Goal: Navigation & Orientation: Find specific page/section

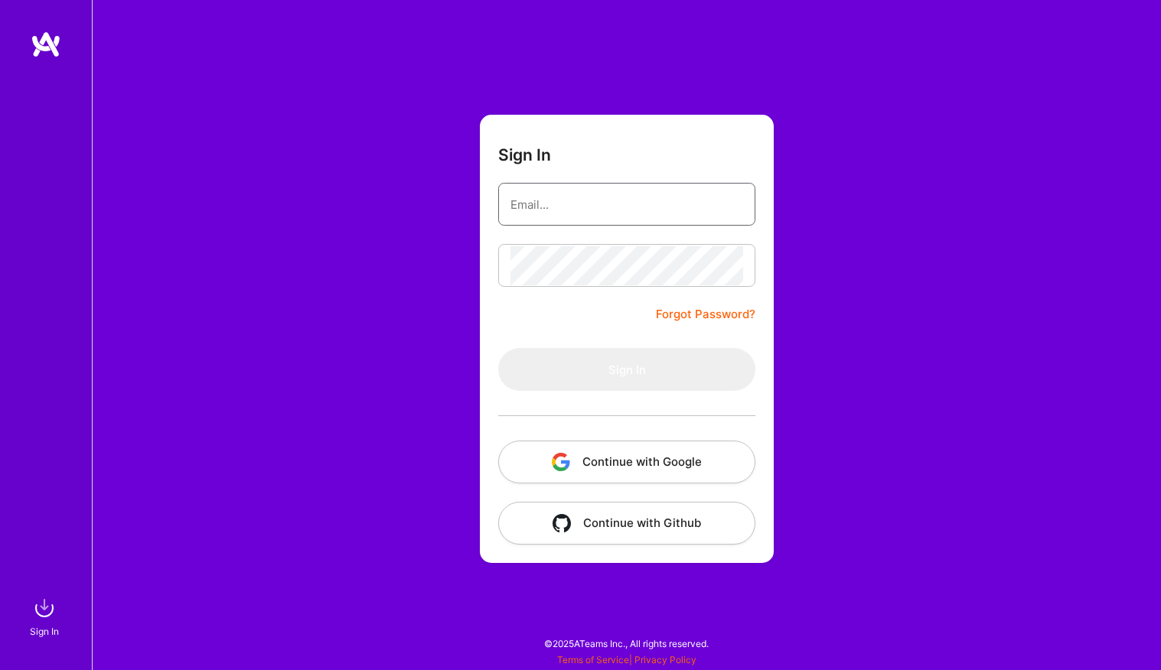
type input "[EMAIL_ADDRESS][DOMAIN_NAME]"
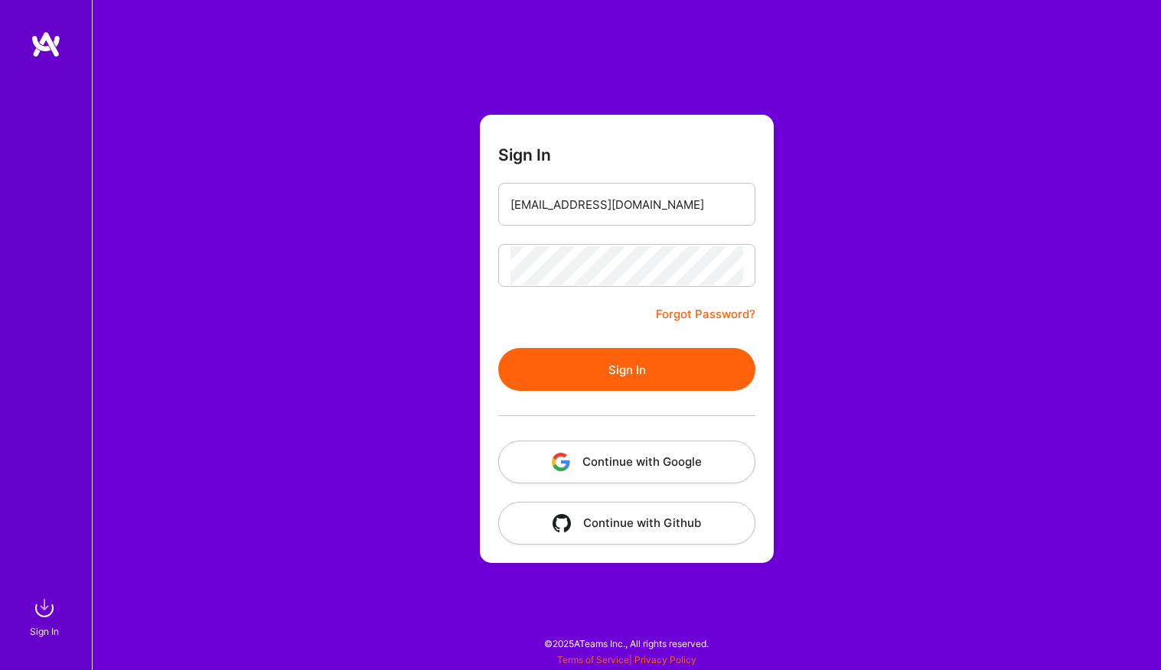
click at [574, 323] on form "Sign In [EMAIL_ADDRESS][DOMAIN_NAME] Forgot Password? Sign In Continue with Goo…" at bounding box center [627, 339] width 294 height 448
click at [628, 369] on button "Sign In" at bounding box center [626, 369] width 257 height 43
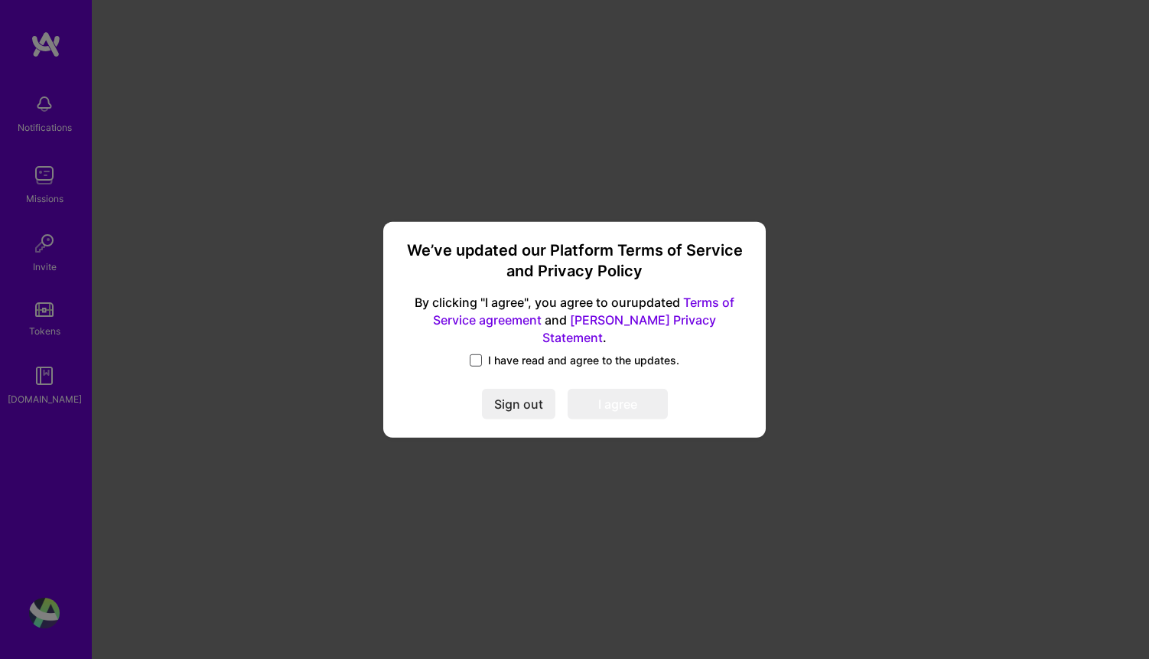
click at [479, 354] on span at bounding box center [476, 360] width 12 height 12
click at [0, 0] on input "I have read and agree to the updates." at bounding box center [0, 0] width 0 height 0
click at [630, 399] on button "I agree" at bounding box center [618, 404] width 100 height 31
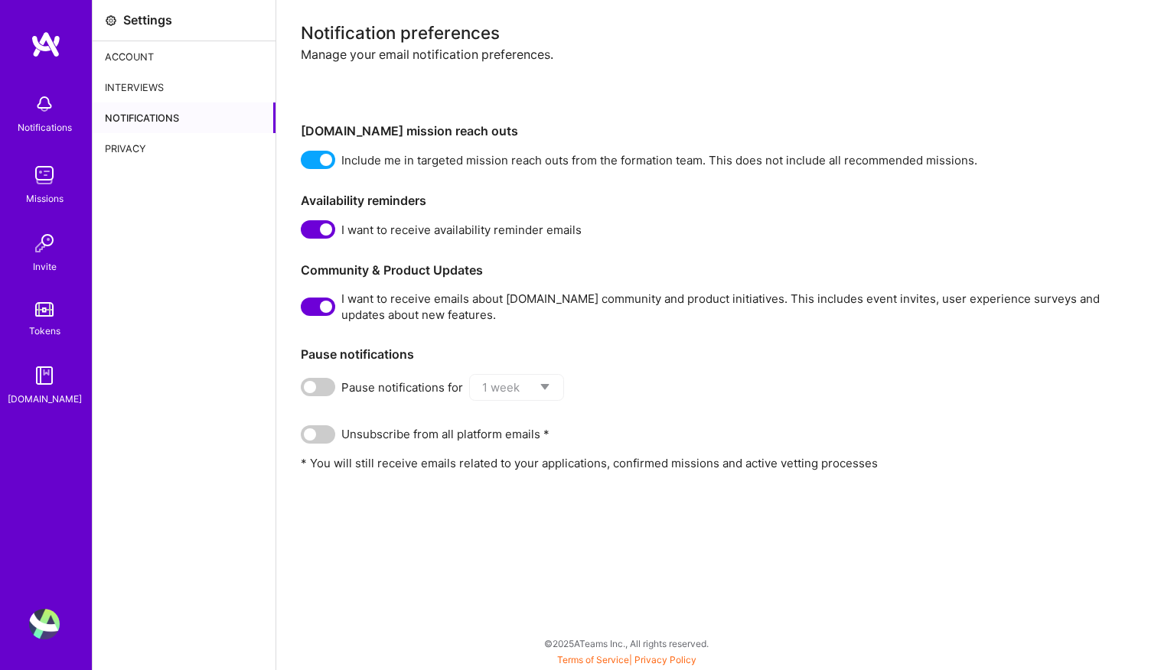
click at [38, 108] on img at bounding box center [44, 104] width 31 height 31
click at [30, 160] on img at bounding box center [44, 175] width 31 height 31
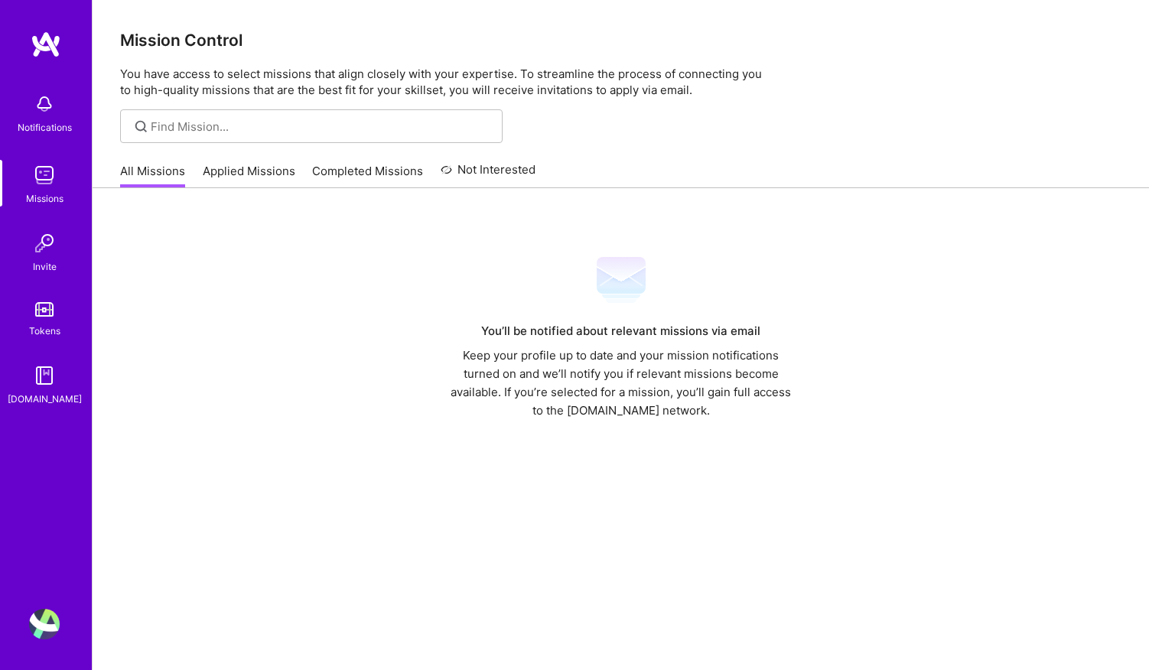
click at [245, 175] on link "Applied Missions" at bounding box center [249, 175] width 93 height 25
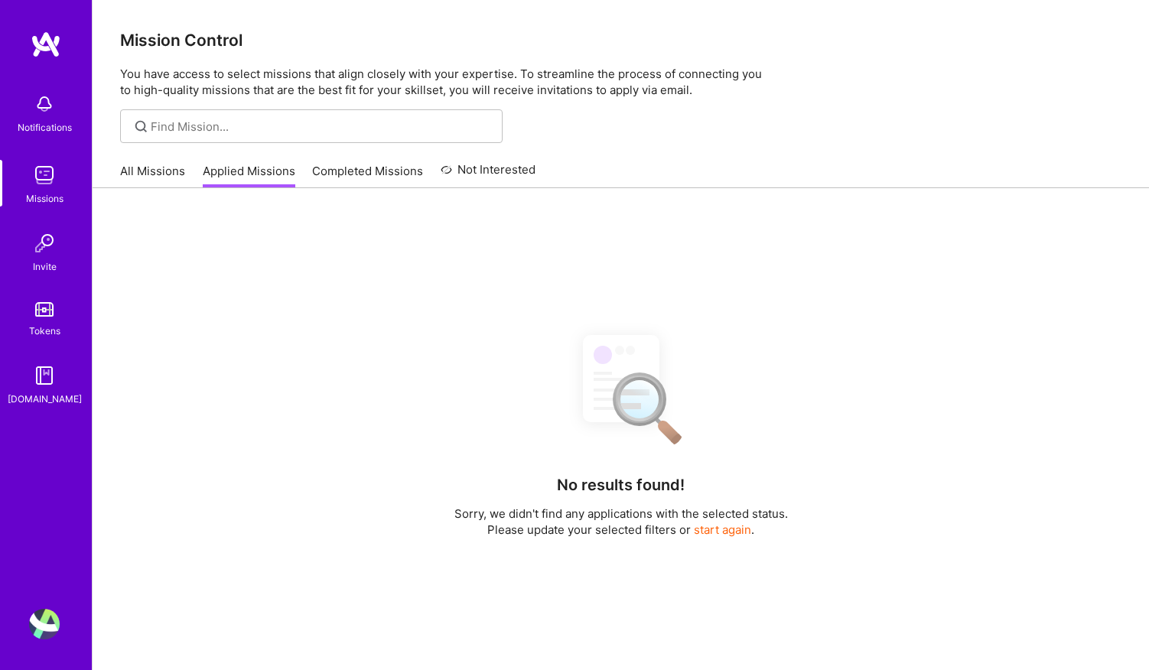
click at [43, 112] on img at bounding box center [44, 104] width 31 height 31
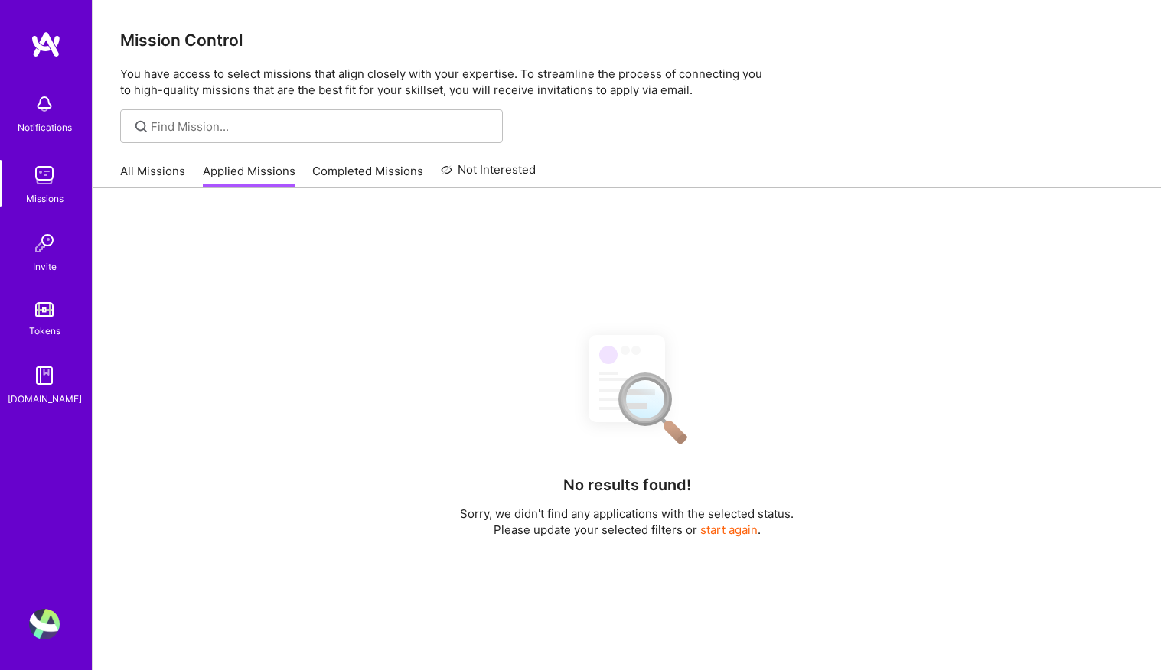
click at [48, 207] on div "Notifications Missions Invite Tokens [DOMAIN_NAME]" at bounding box center [46, 246] width 92 height 321
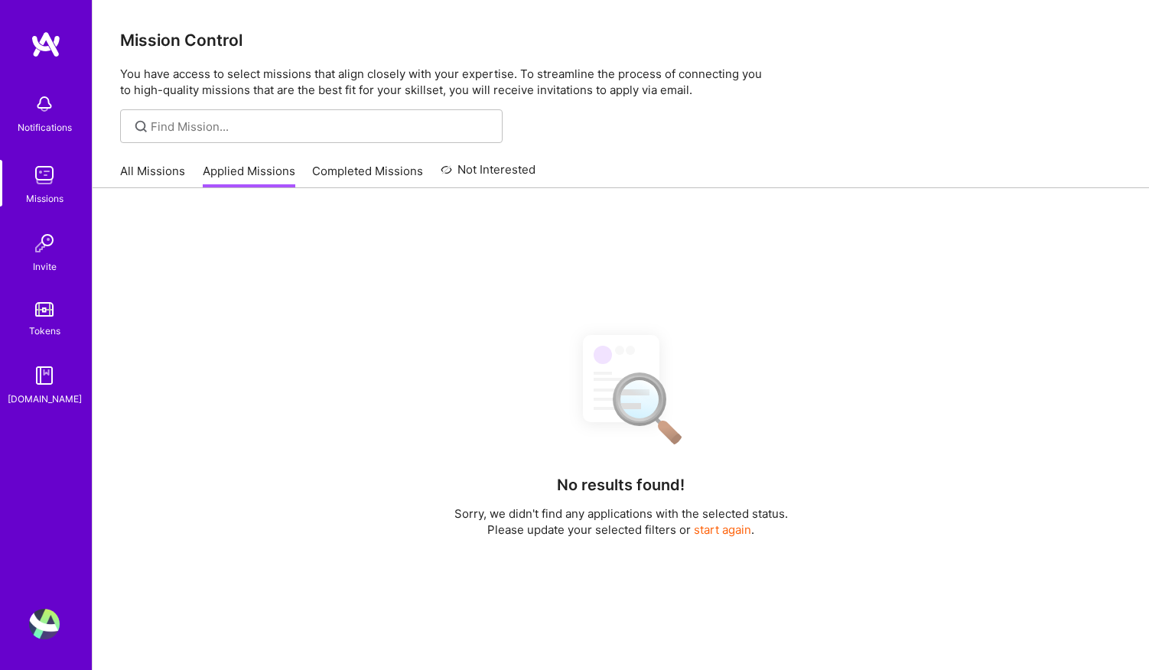
click at [47, 178] on img at bounding box center [44, 175] width 31 height 31
